Goal: Information Seeking & Learning: Learn about a topic

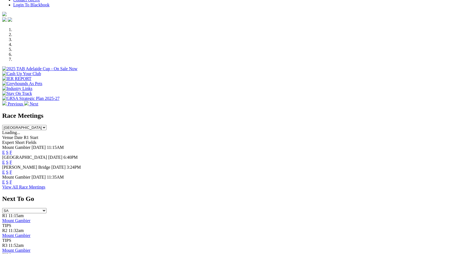
scroll to position [150, 0]
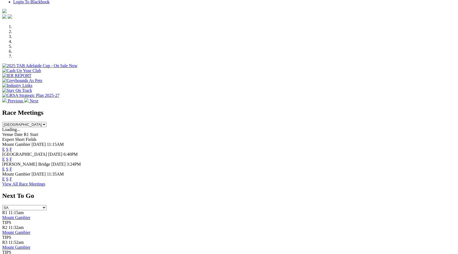
click at [12, 157] on link "F" at bounding box center [11, 159] width 2 height 5
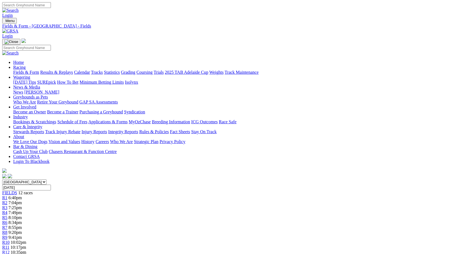
click at [28, 70] on link "Fields & Form" at bounding box center [26, 72] width 26 height 5
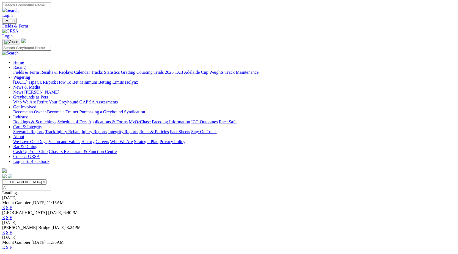
click at [12, 245] on link "F" at bounding box center [11, 247] width 2 height 5
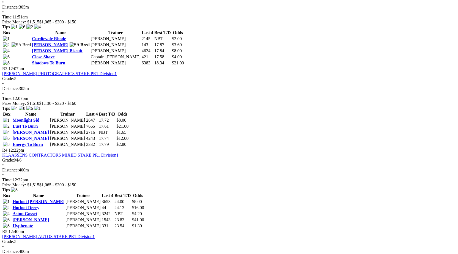
scroll to position [375, 0]
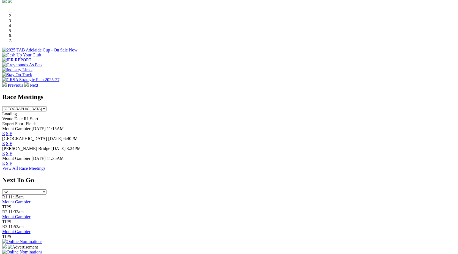
scroll to position [167, 0]
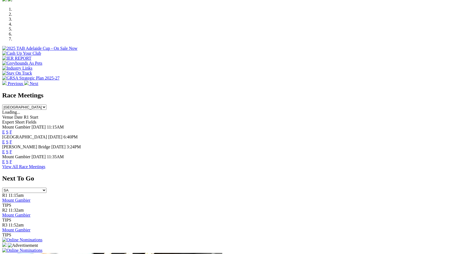
click at [12, 140] on link "F" at bounding box center [11, 142] width 2 height 5
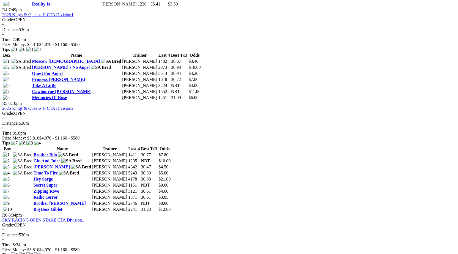
scroll to position [406, 0]
